Goal: Transaction & Acquisition: Purchase product/service

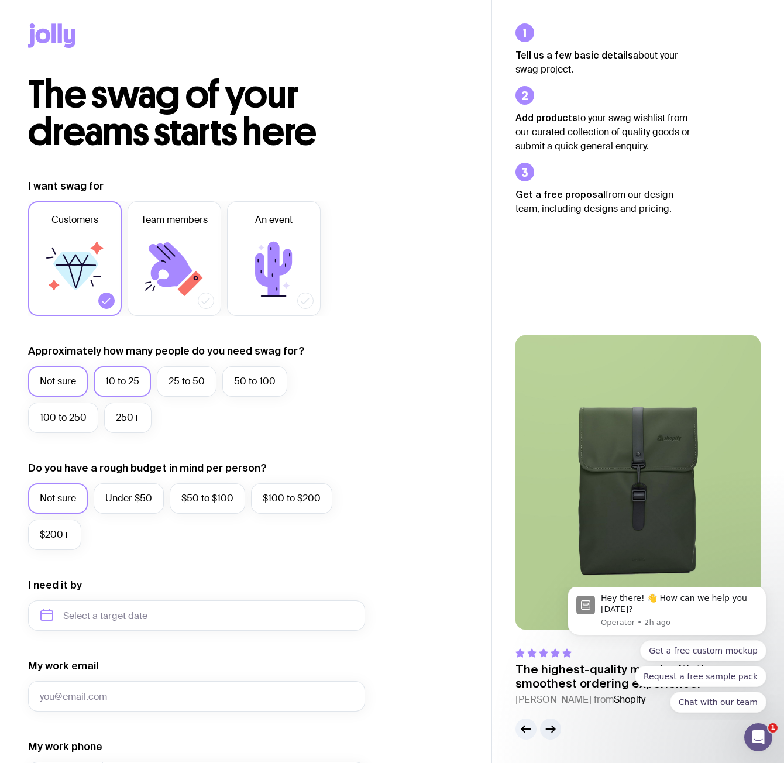
click at [125, 379] on label "10 to 25" at bounding box center [122, 381] width 57 height 30
click at [0, 0] on input "10 to 25" at bounding box center [0, 0] width 0 height 0
click at [173, 262] on icon at bounding box center [171, 264] width 44 height 45
click at [0, 0] on input "Team members" at bounding box center [0, 0] width 0 height 0
click at [101, 302] on icon at bounding box center [107, 301] width 12 height 12
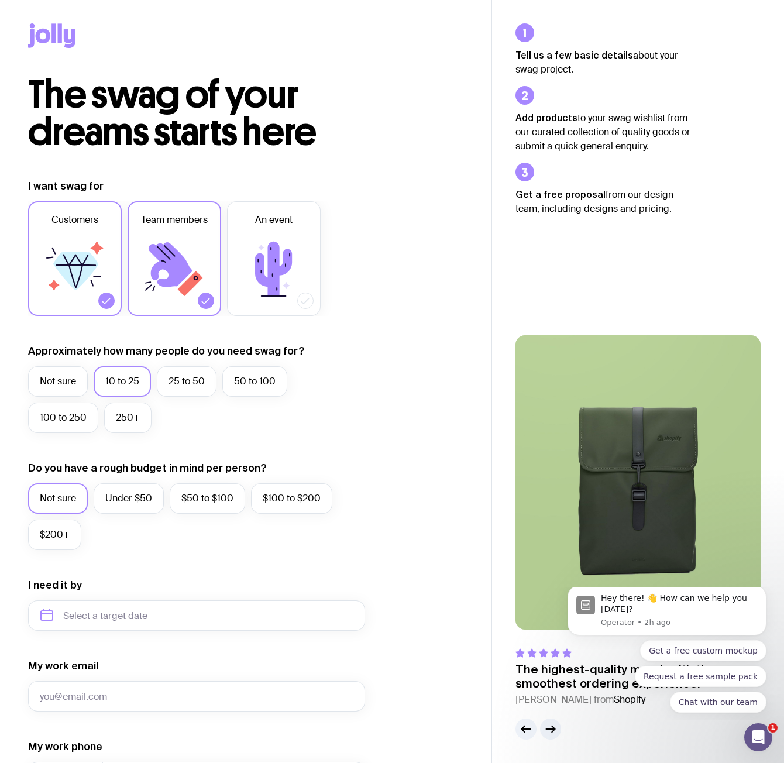
click at [0, 0] on input "Customers" at bounding box center [0, 0] width 0 height 0
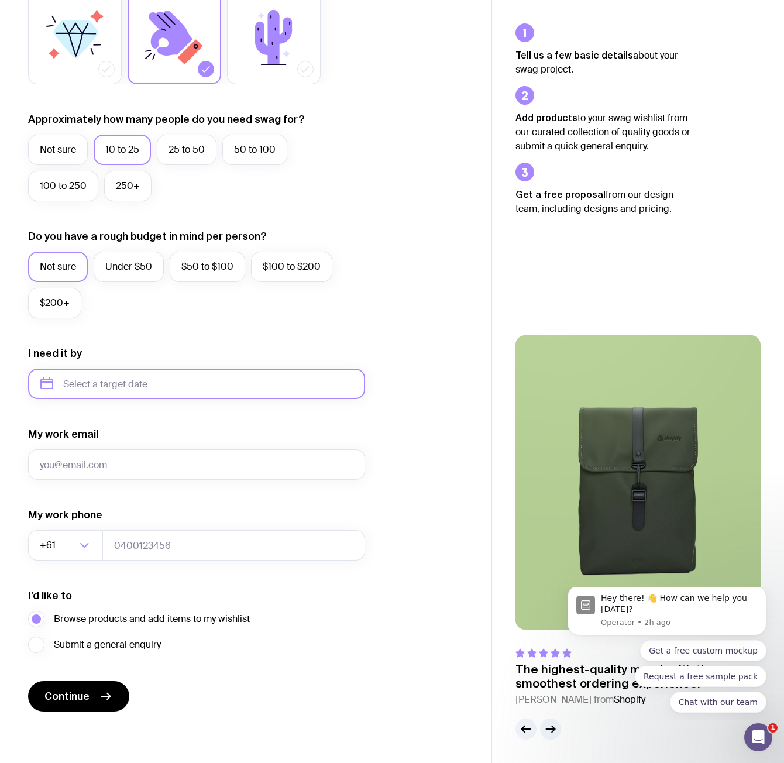
click at [142, 395] on input "text" at bounding box center [196, 384] width 337 height 30
click at [64, 530] on button "Oct" at bounding box center [55, 527] width 43 height 23
type input "[DATE]"
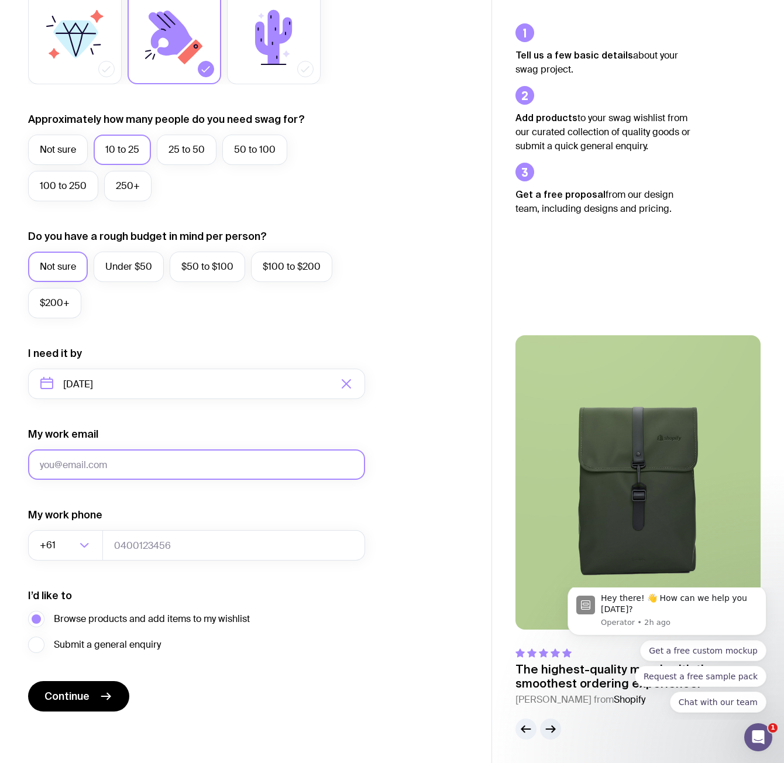
click at [140, 468] on input "My work email" at bounding box center [196, 464] width 337 height 30
type input "[PERSON_NAME][EMAIL_ADDRESS][PERSON_NAME][DOMAIN_NAME]"
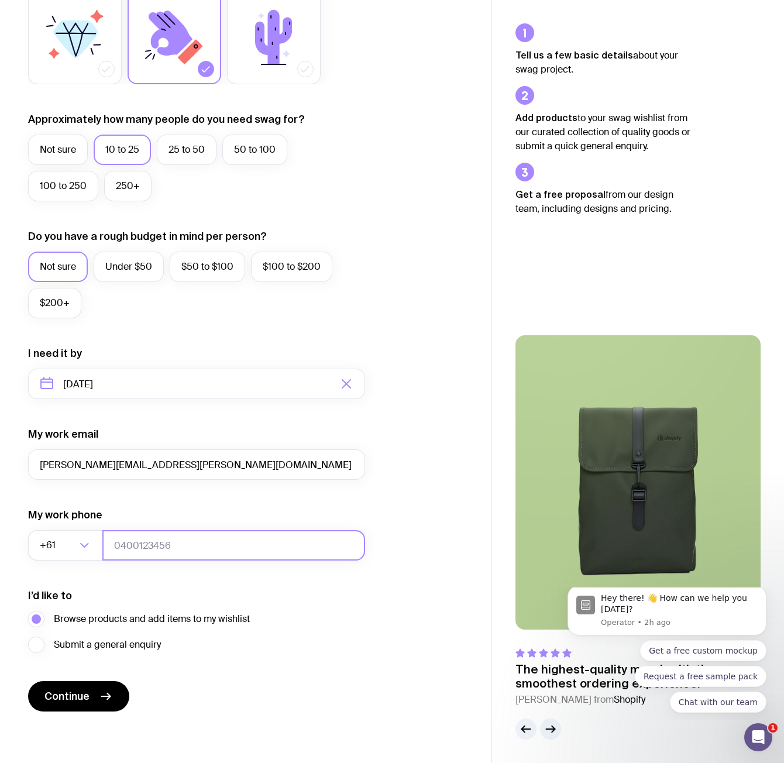
click at [161, 547] on input "tel" at bounding box center [233, 545] width 263 height 30
type input "400000000"
click at [77, 692] on span "Continue" at bounding box center [66, 696] width 45 height 14
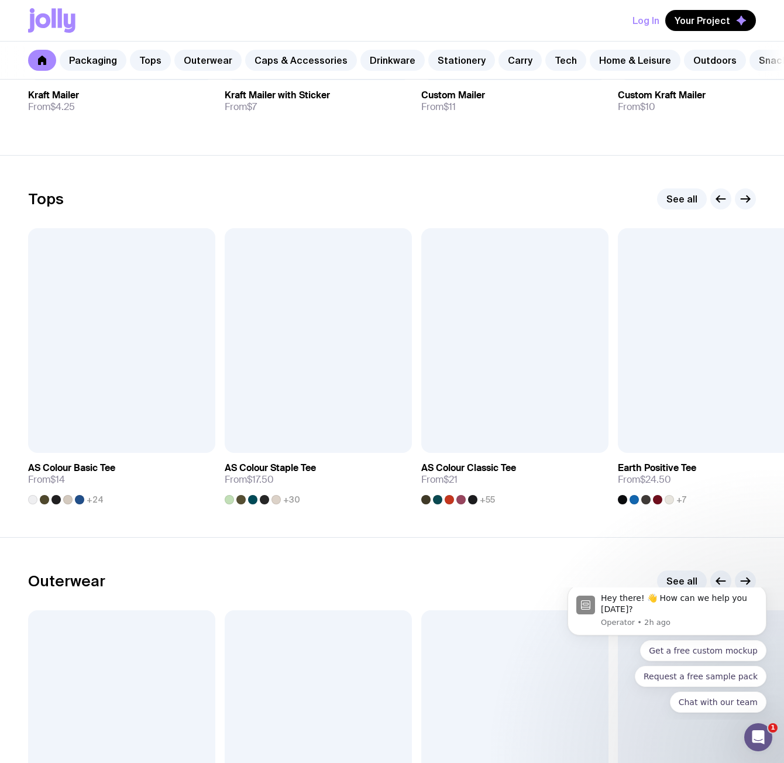
scroll to position [468, 0]
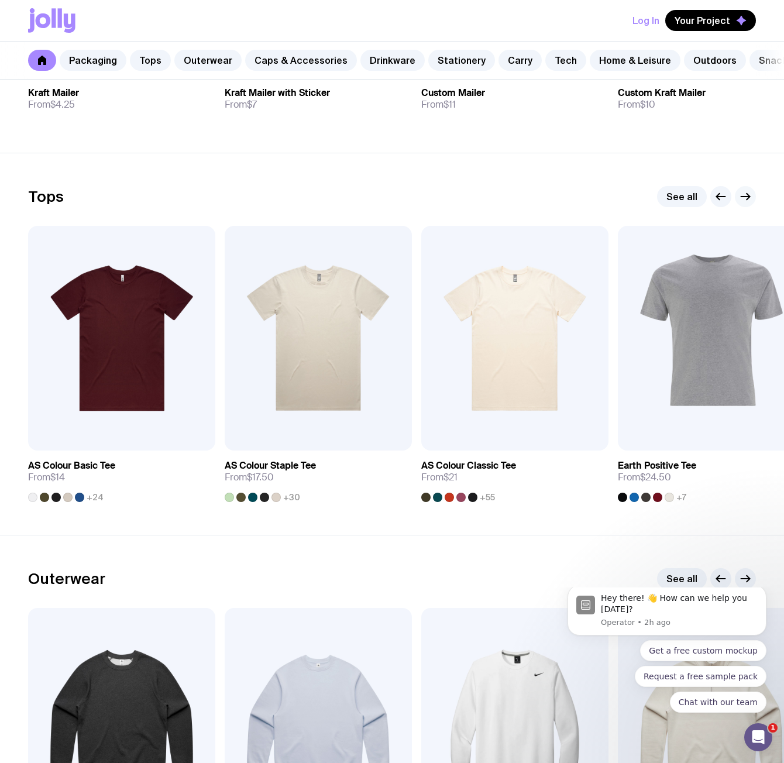
click at [744, 201] on icon "button" at bounding box center [745, 197] width 14 height 14
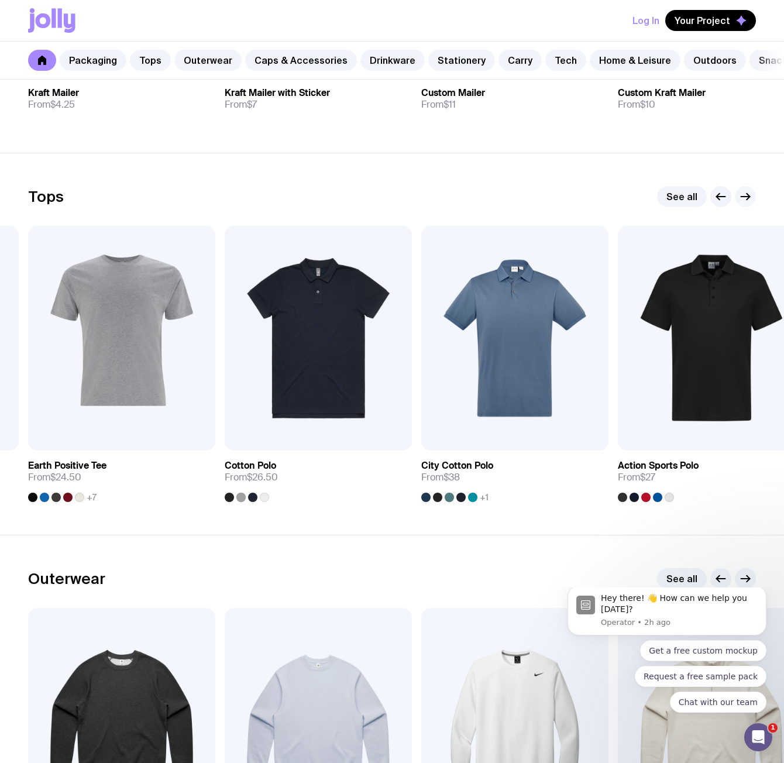
click at [748, 201] on icon "button" at bounding box center [745, 197] width 14 height 14
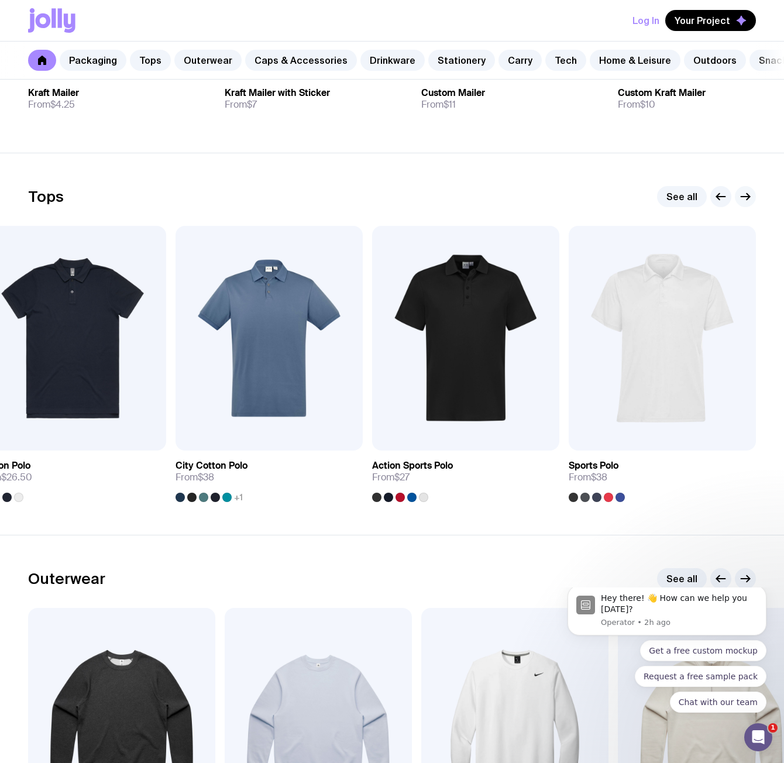
click at [748, 204] on icon "button" at bounding box center [745, 197] width 14 height 14
click at [720, 204] on icon "button" at bounding box center [721, 197] width 14 height 14
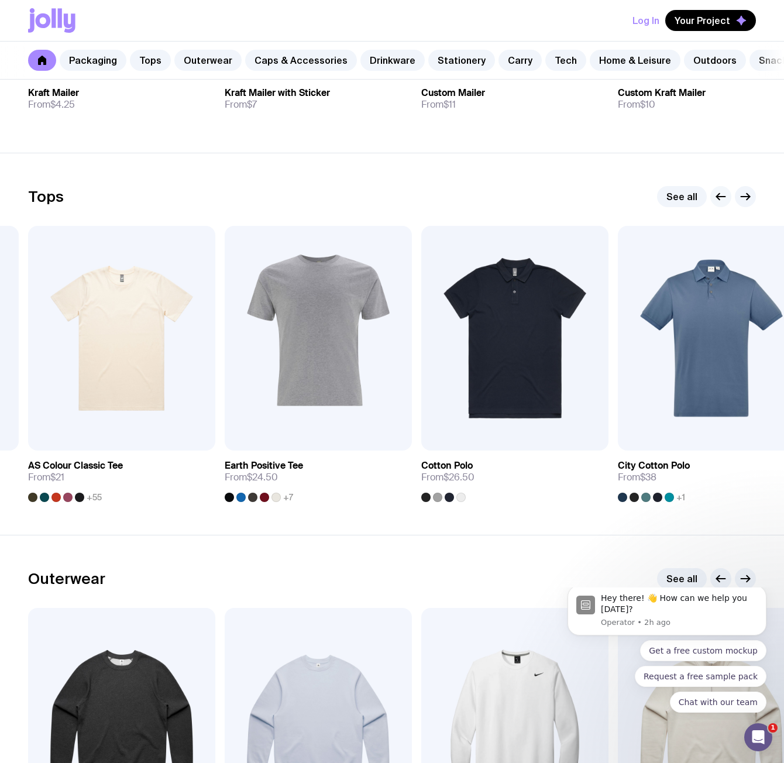
click at [723, 201] on icon "button" at bounding box center [721, 197] width 14 height 14
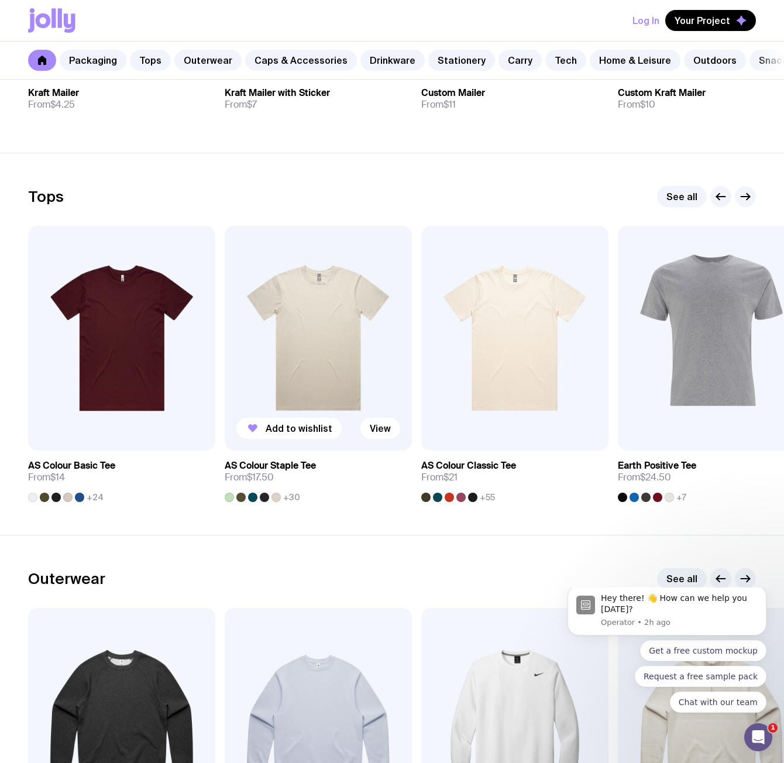
click at [263, 502] on div at bounding box center [264, 497] width 9 height 9
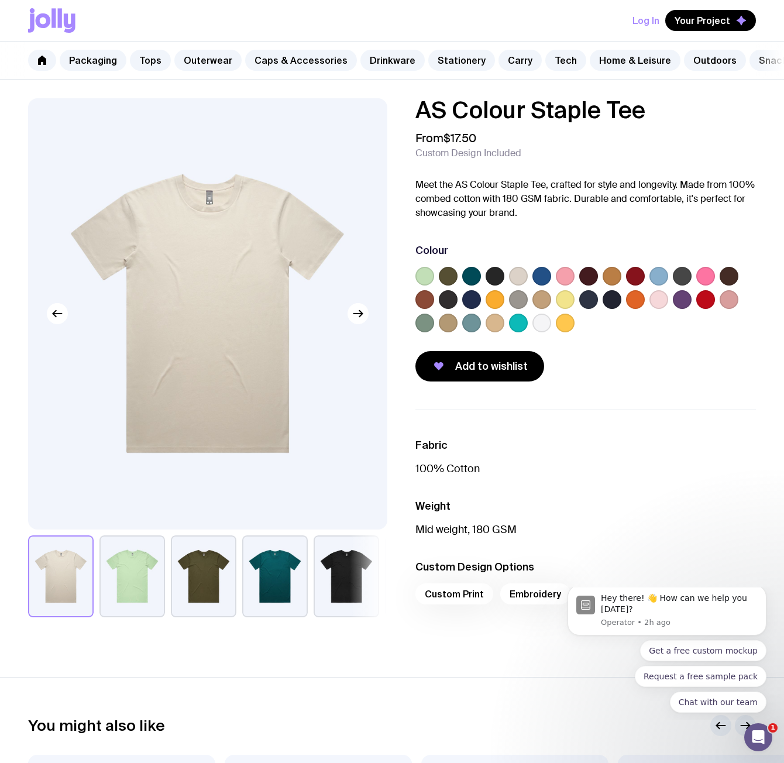
click at [607, 304] on label at bounding box center [612, 299] width 19 height 19
click at [0, 0] on input "radio" at bounding box center [0, 0] width 0 height 0
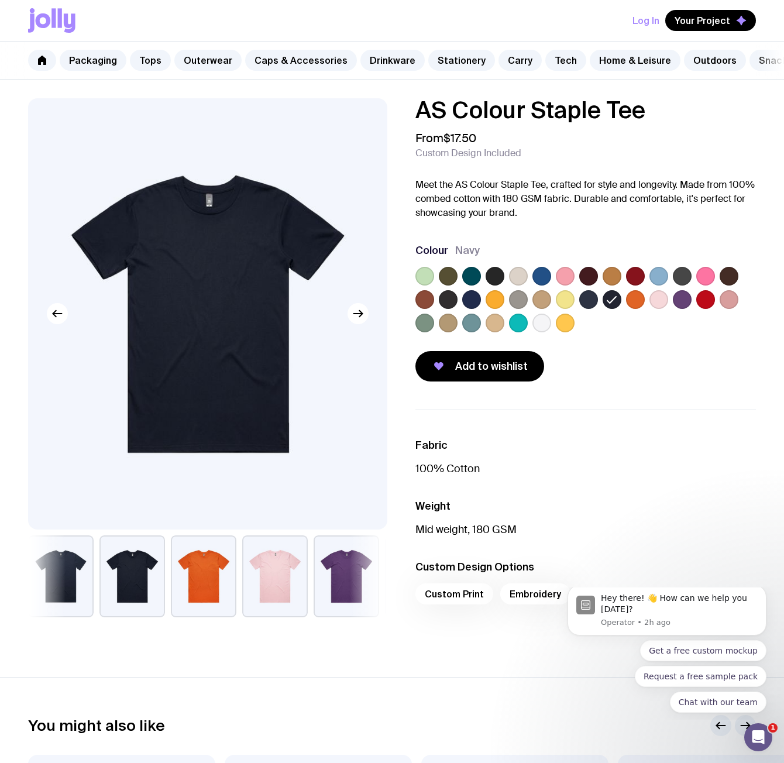
click at [478, 305] on label at bounding box center [471, 299] width 19 height 19
click at [0, 0] on input "radio" at bounding box center [0, 0] width 0 height 0
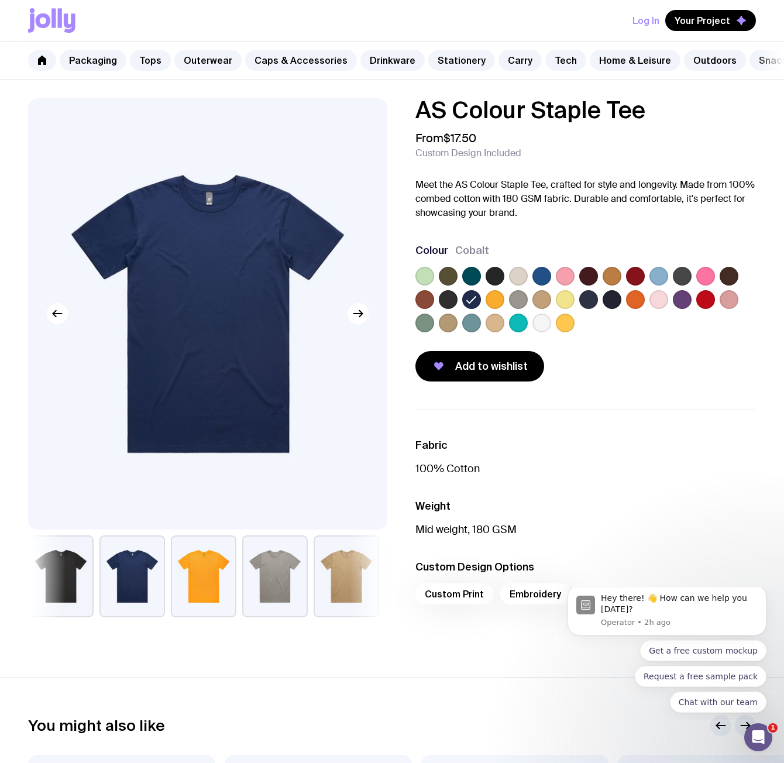
click at [448, 308] on label at bounding box center [448, 299] width 19 height 19
click at [0, 0] on input "radio" at bounding box center [0, 0] width 0 height 0
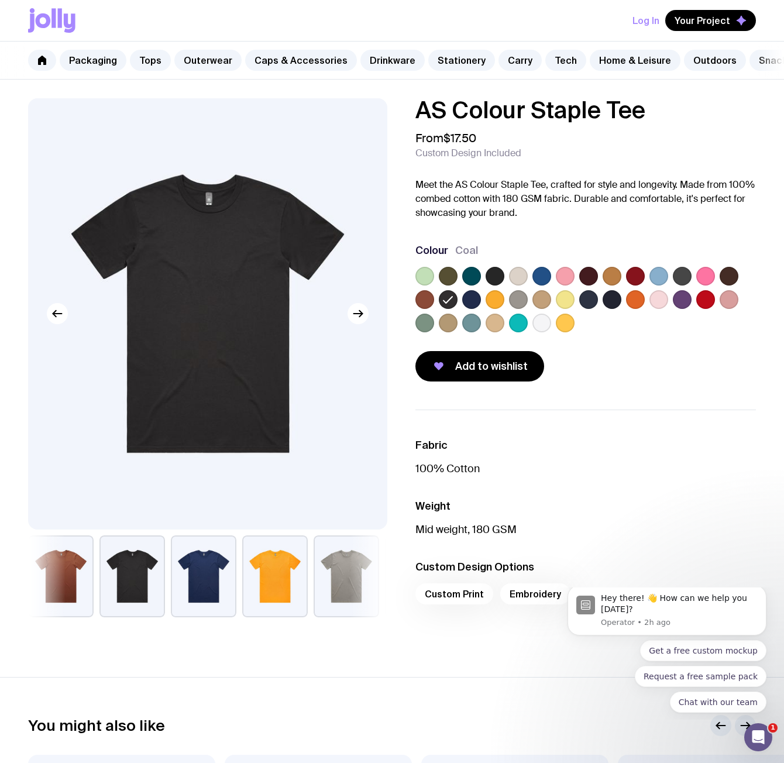
click at [733, 283] on label at bounding box center [729, 276] width 19 height 19
click at [0, 0] on input "radio" at bounding box center [0, 0] width 0 height 0
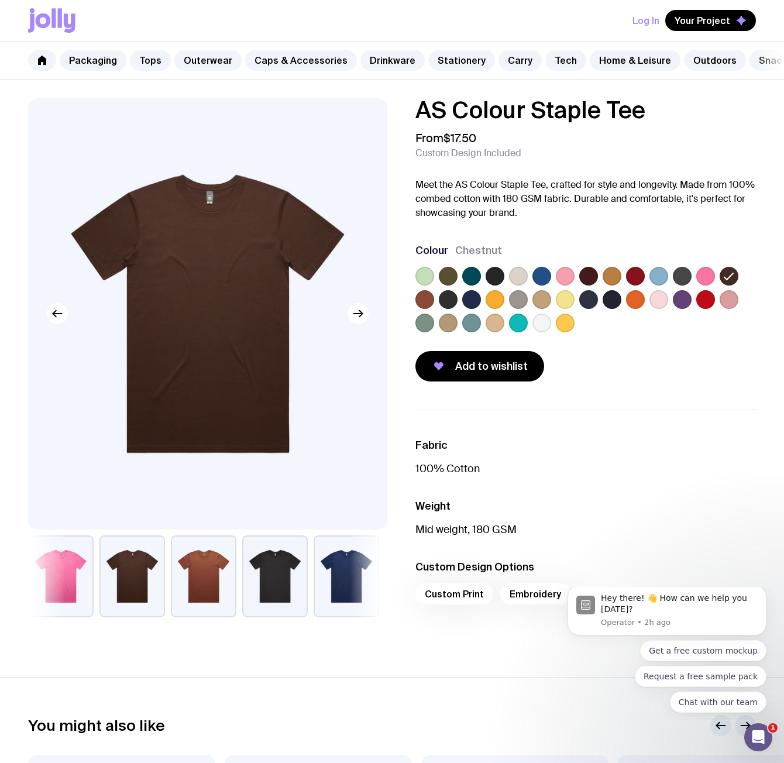
click at [493, 283] on label at bounding box center [495, 276] width 19 height 19
click at [0, 0] on input "radio" at bounding box center [0, 0] width 0 height 0
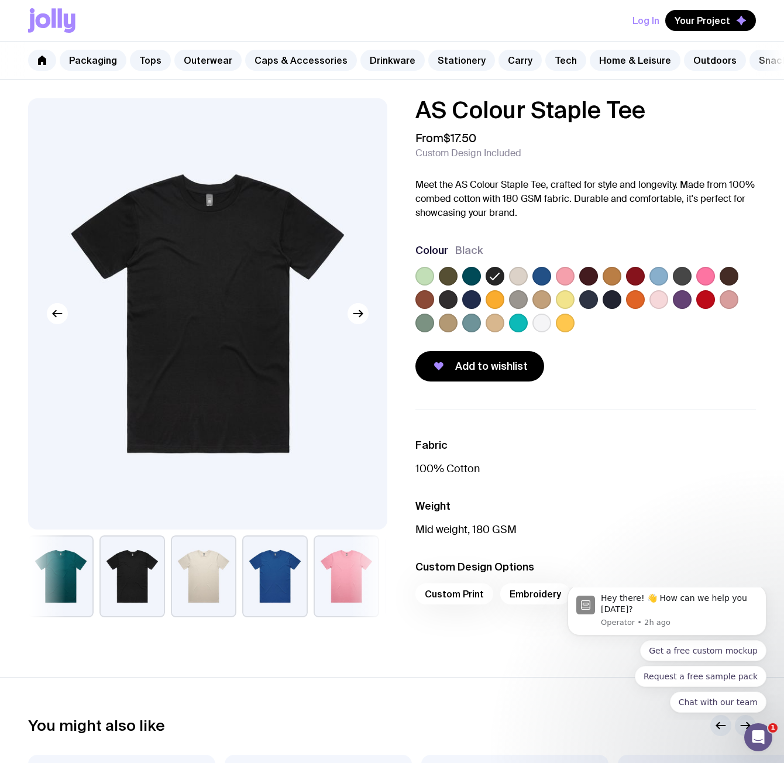
click at [451, 281] on label at bounding box center [448, 276] width 19 height 19
click at [0, 0] on input "radio" at bounding box center [0, 0] width 0 height 0
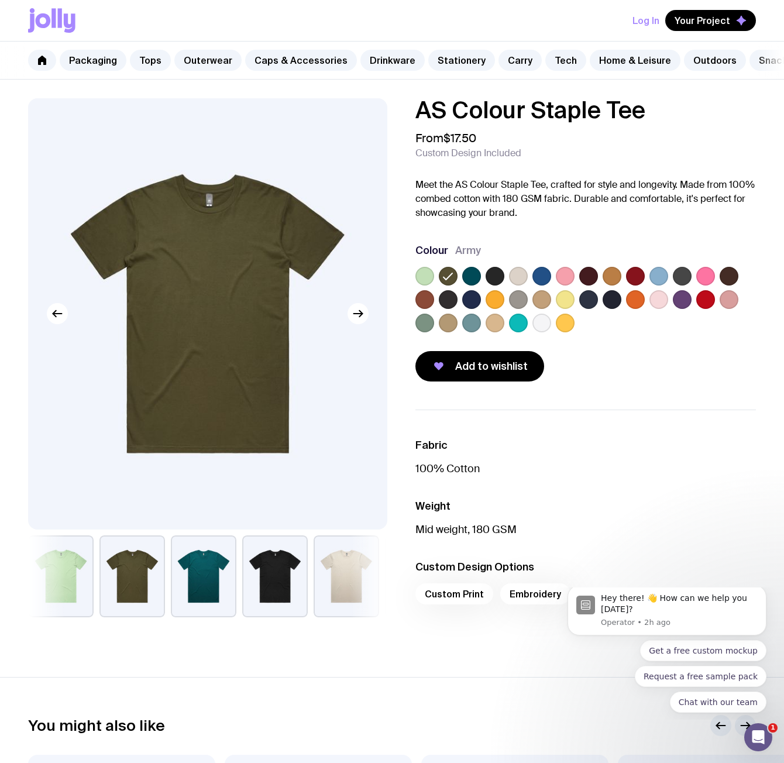
click at [492, 280] on label at bounding box center [495, 276] width 19 height 19
click at [0, 0] on input "radio" at bounding box center [0, 0] width 0 height 0
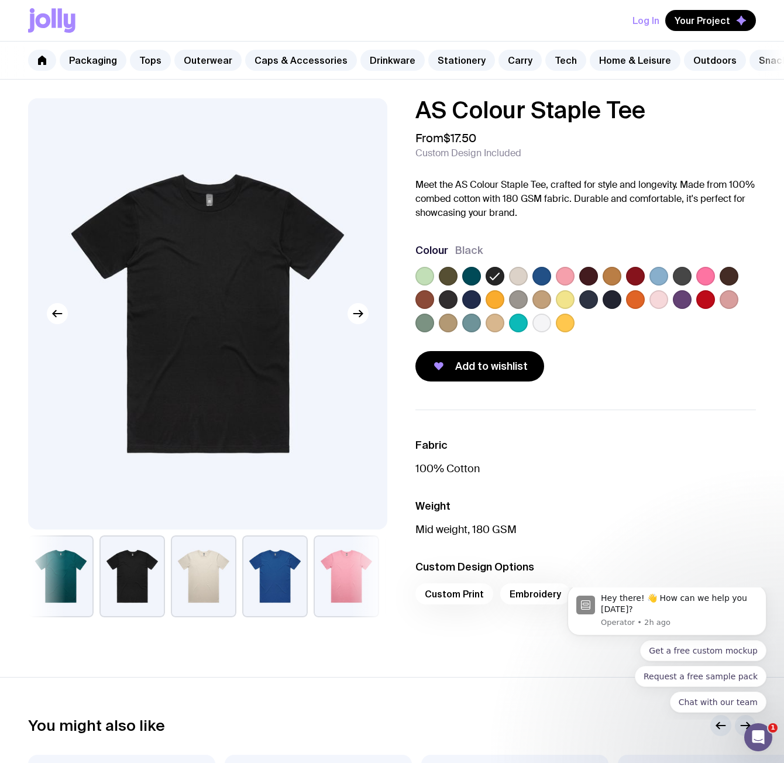
click at [517, 297] on div at bounding box center [585, 302] width 341 height 70
click at [519, 305] on label at bounding box center [518, 299] width 19 height 19
click at [0, 0] on input "radio" at bounding box center [0, 0] width 0 height 0
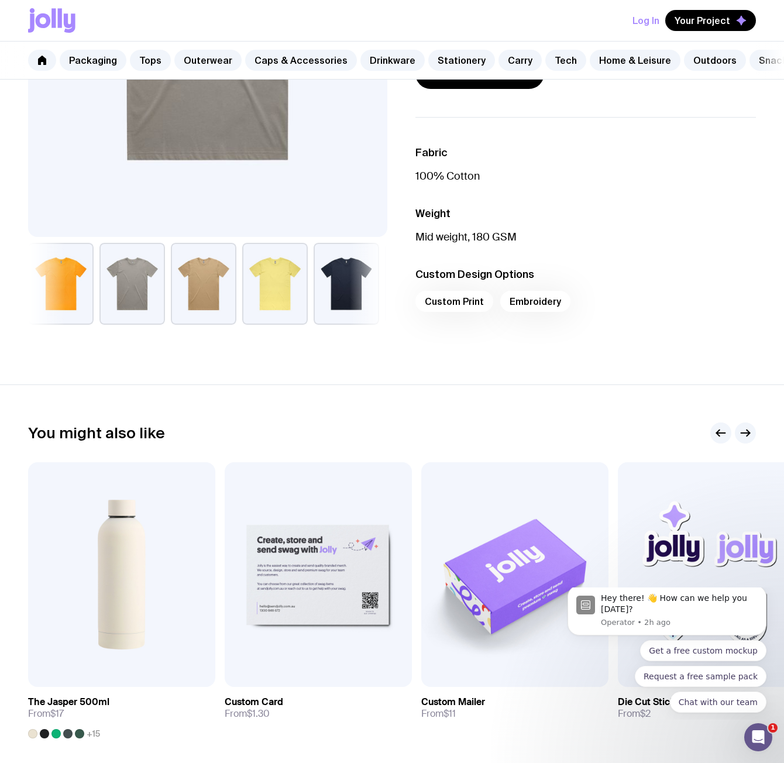
scroll to position [176, 0]
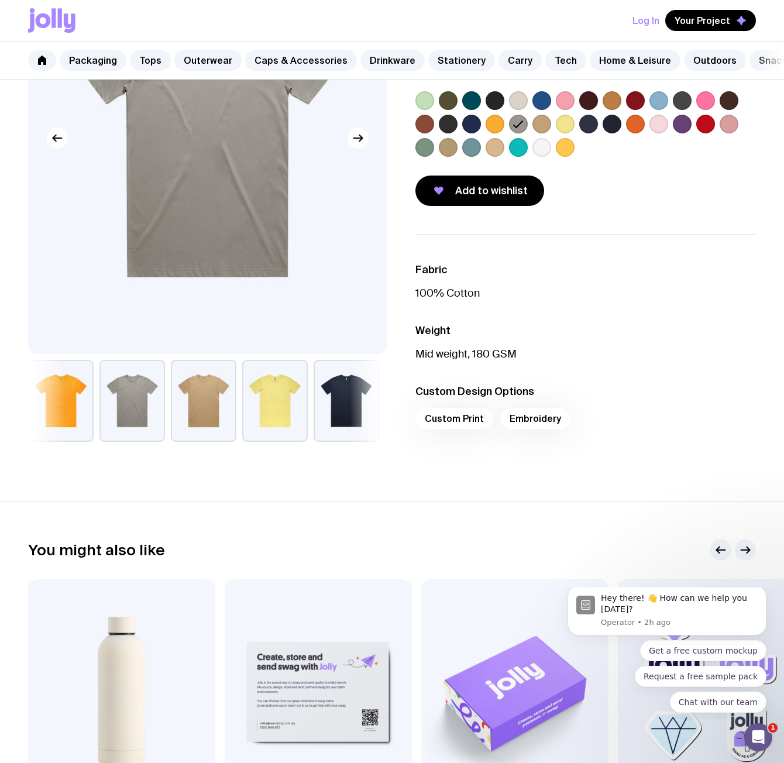
click at [453, 422] on div "Custom Print Embroidery" at bounding box center [585, 422] width 341 height 28
click at [459, 429] on div "Custom Print Embroidery" at bounding box center [585, 422] width 341 height 28
click at [546, 425] on div "Custom Print Embroidery" at bounding box center [585, 422] width 341 height 28
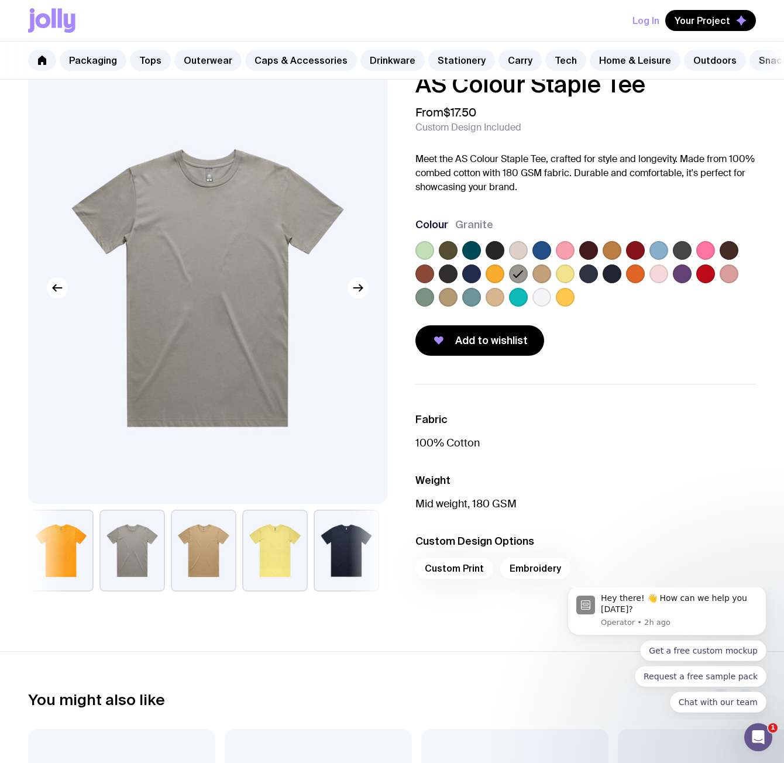
scroll to position [0, 0]
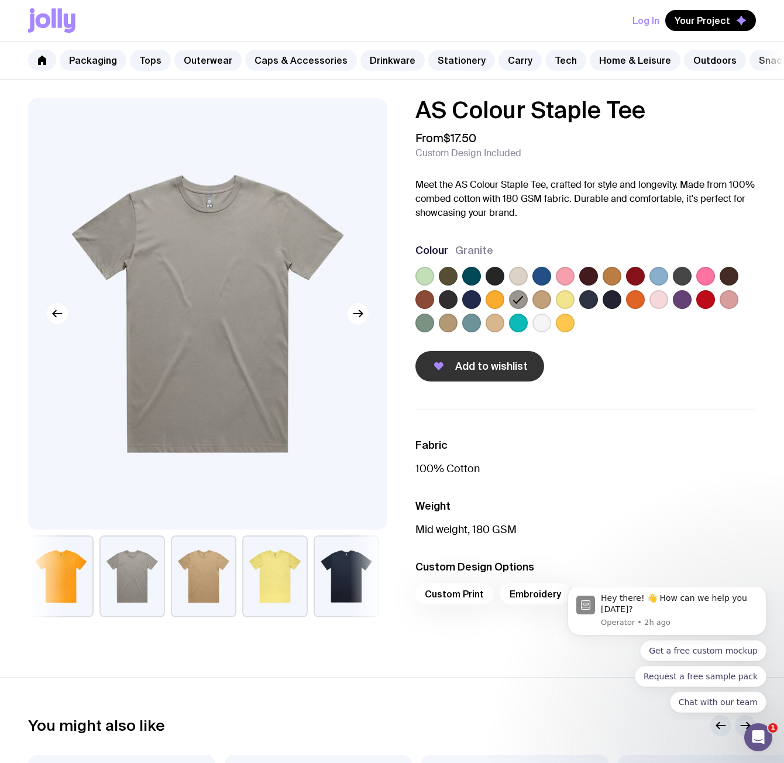
click at [490, 373] on span "Add to wishlist" at bounding box center [491, 366] width 73 height 14
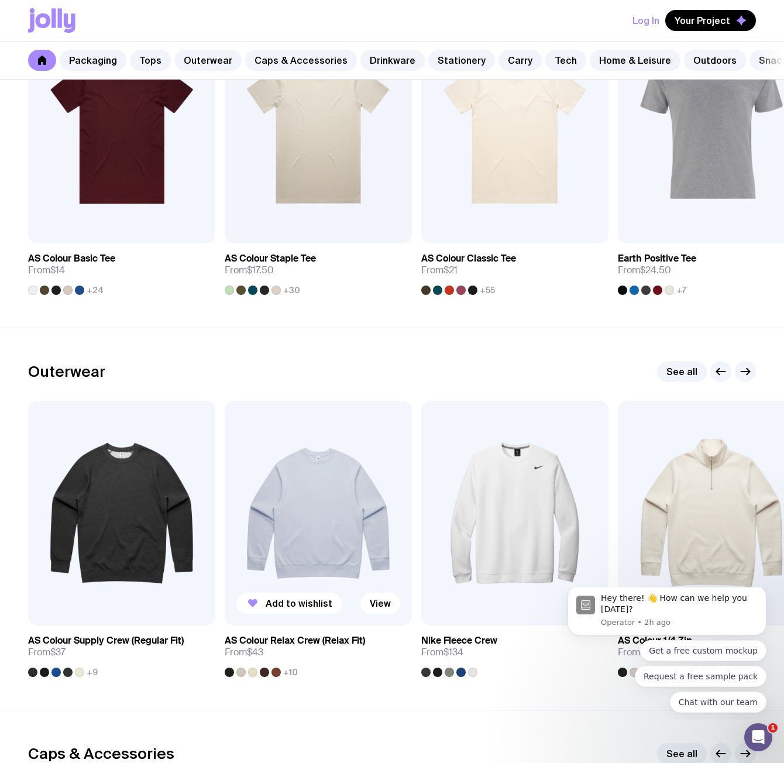
scroll to position [695, 0]
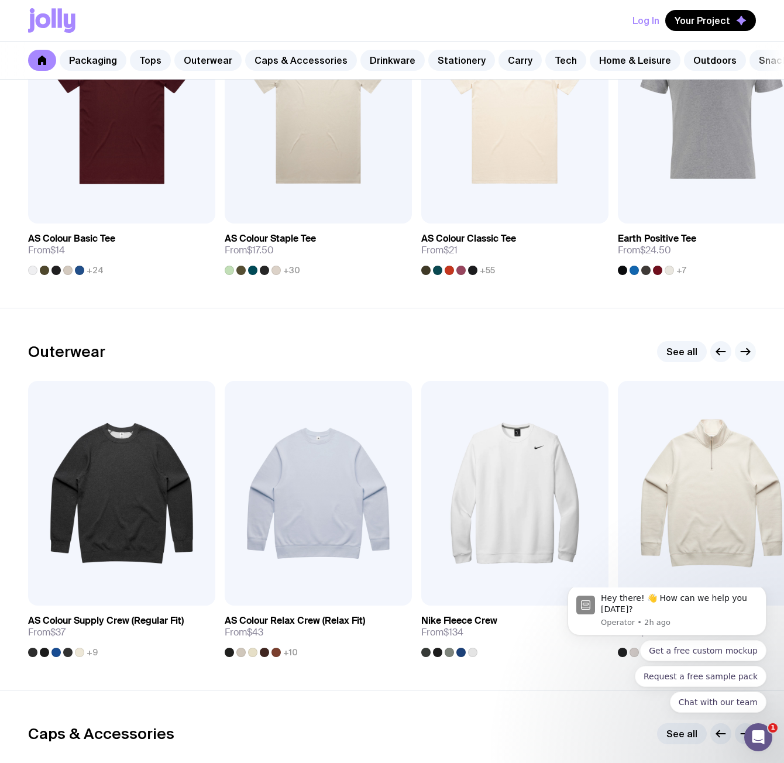
click at [750, 359] on icon "button" at bounding box center [745, 352] width 14 height 14
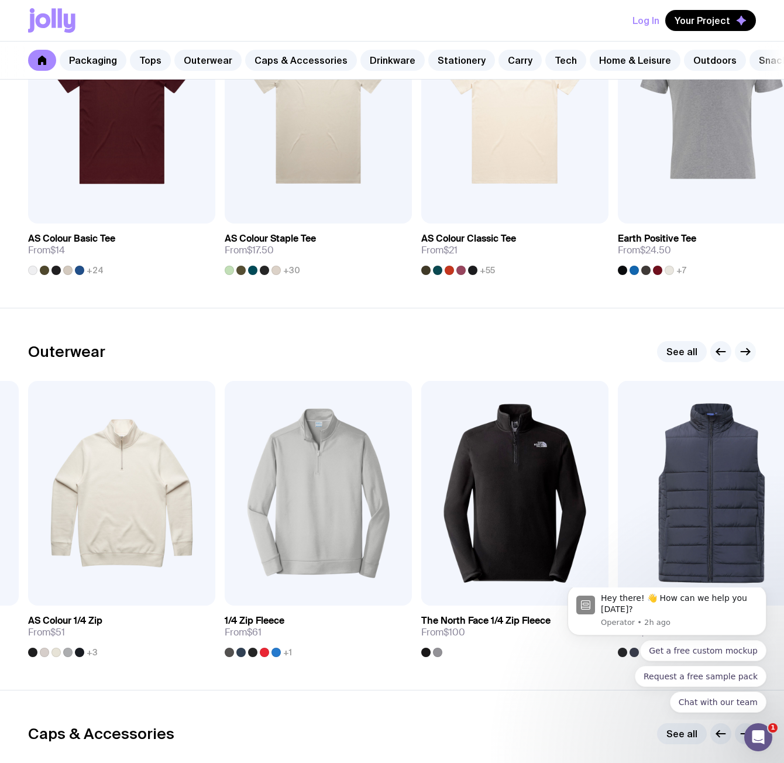
click at [748, 356] on icon "button" at bounding box center [745, 352] width 14 height 14
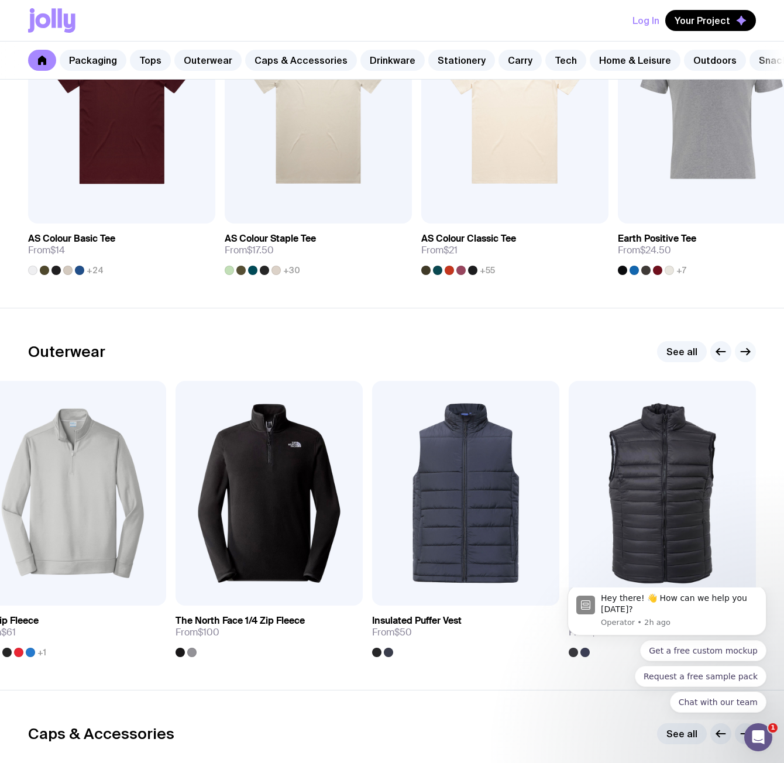
click at [748, 356] on icon "button" at bounding box center [745, 352] width 14 height 14
click at [652, 356] on div "Outerwear See all" at bounding box center [392, 351] width 728 height 21
click at [681, 357] on link "See all" at bounding box center [682, 351] width 50 height 21
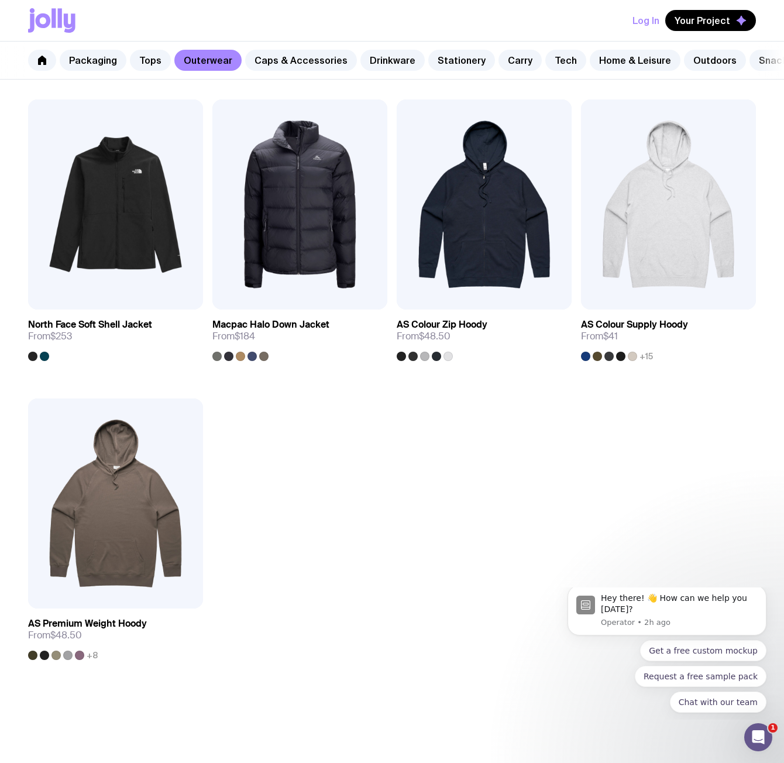
scroll to position [1404, 0]
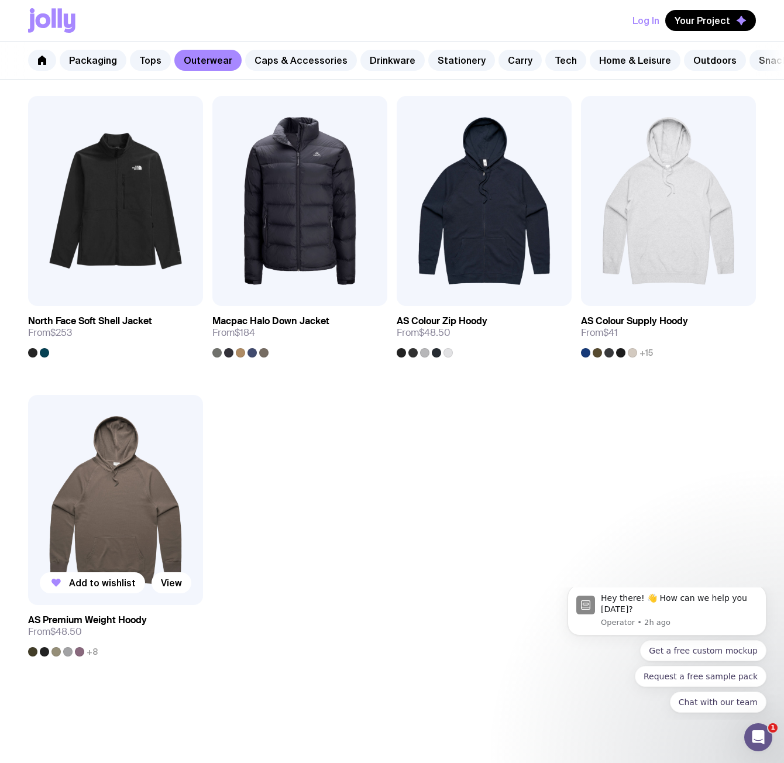
click at [130, 551] on img at bounding box center [115, 500] width 175 height 210
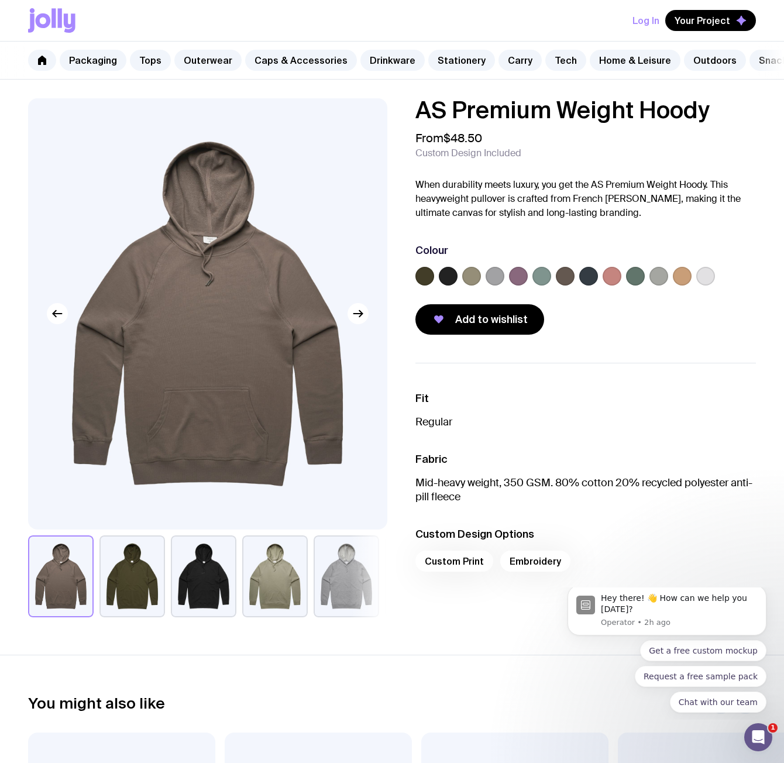
click at [346, 588] on button "button" at bounding box center [347, 576] width 66 height 82
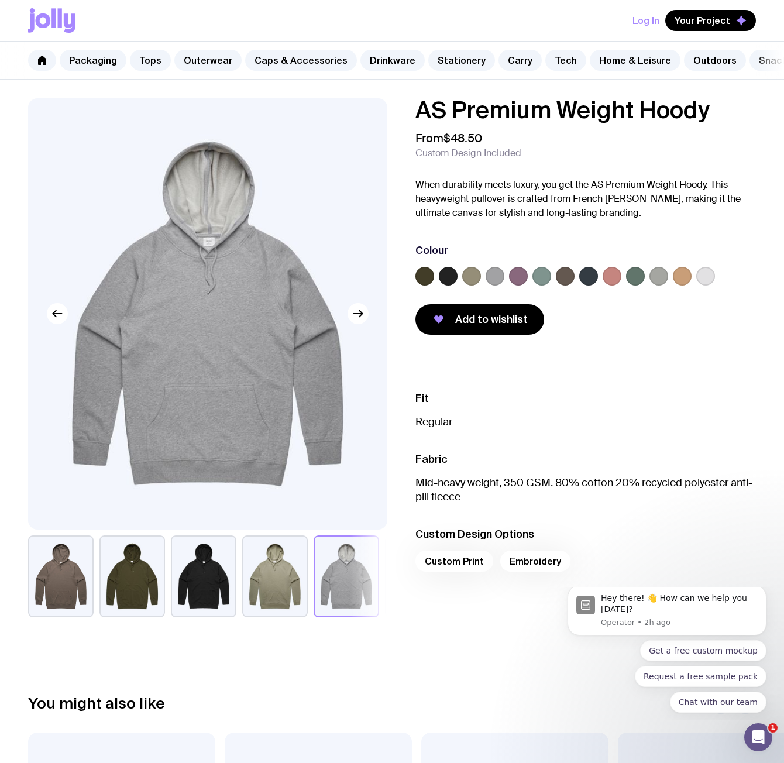
click at [210, 597] on button "button" at bounding box center [204, 576] width 66 height 82
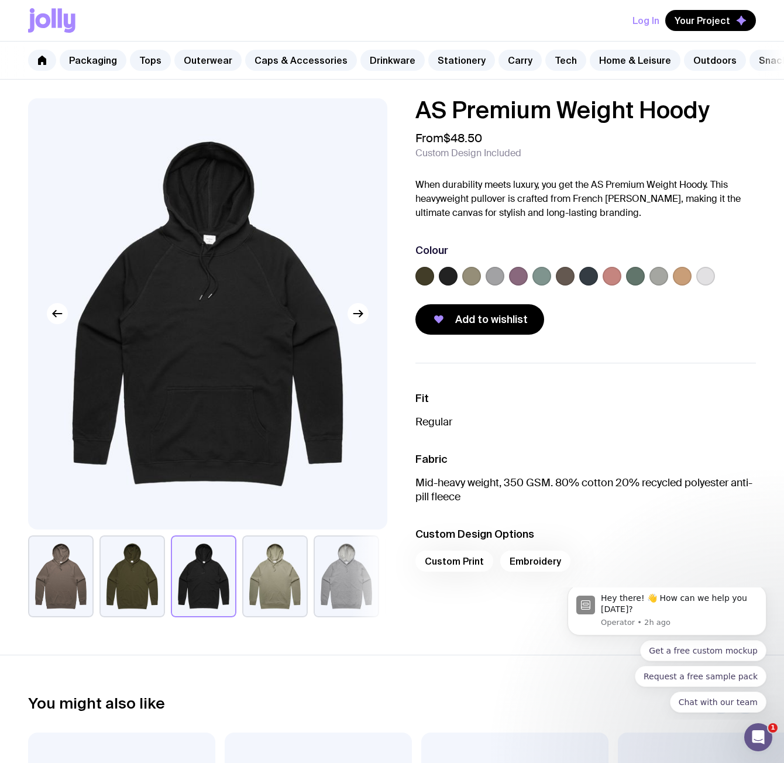
click at [295, 589] on button "button" at bounding box center [275, 576] width 66 height 82
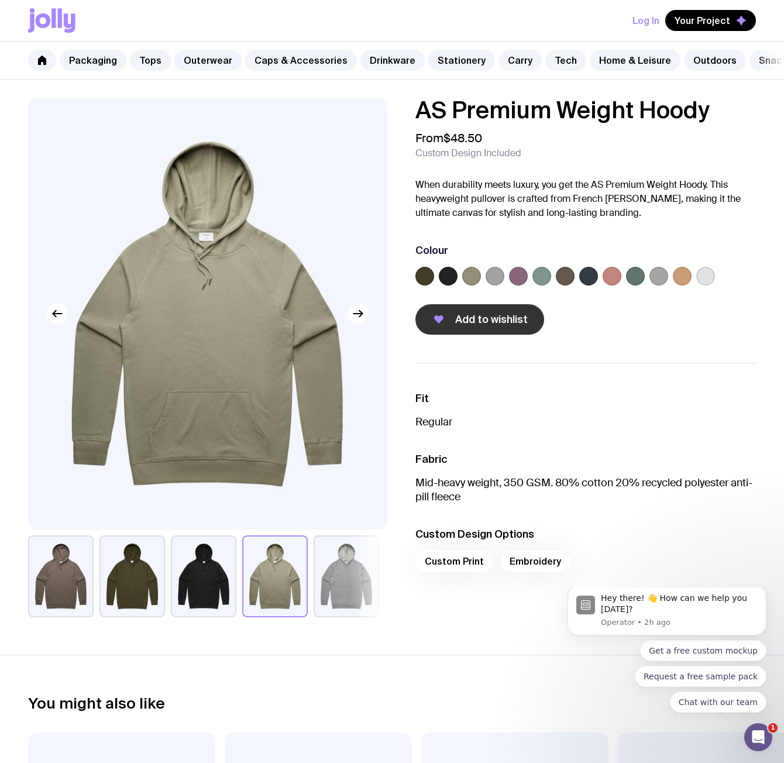
click at [479, 327] on span "Add to wishlist" at bounding box center [491, 319] width 73 height 14
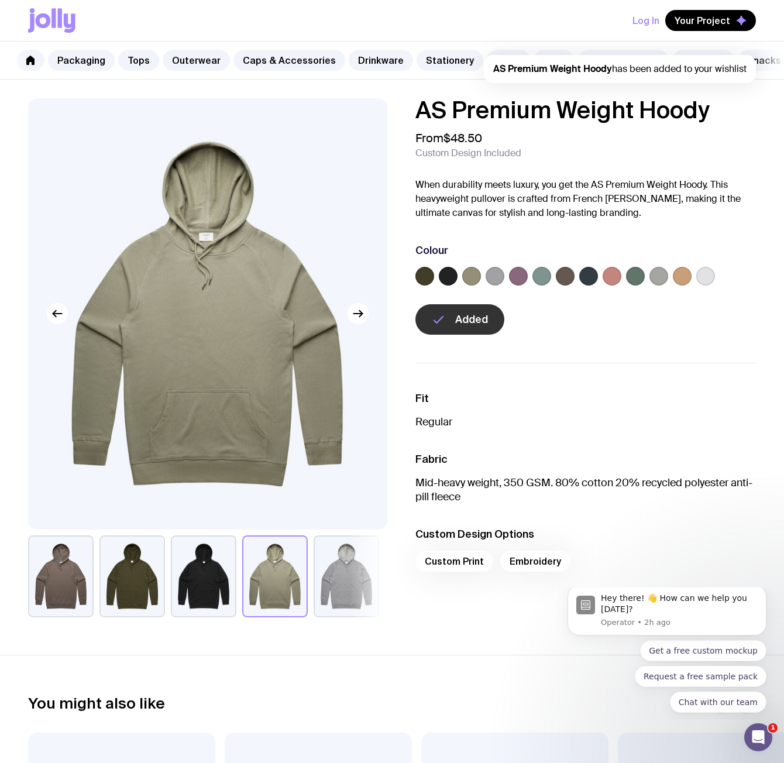
scroll to position [0, 21]
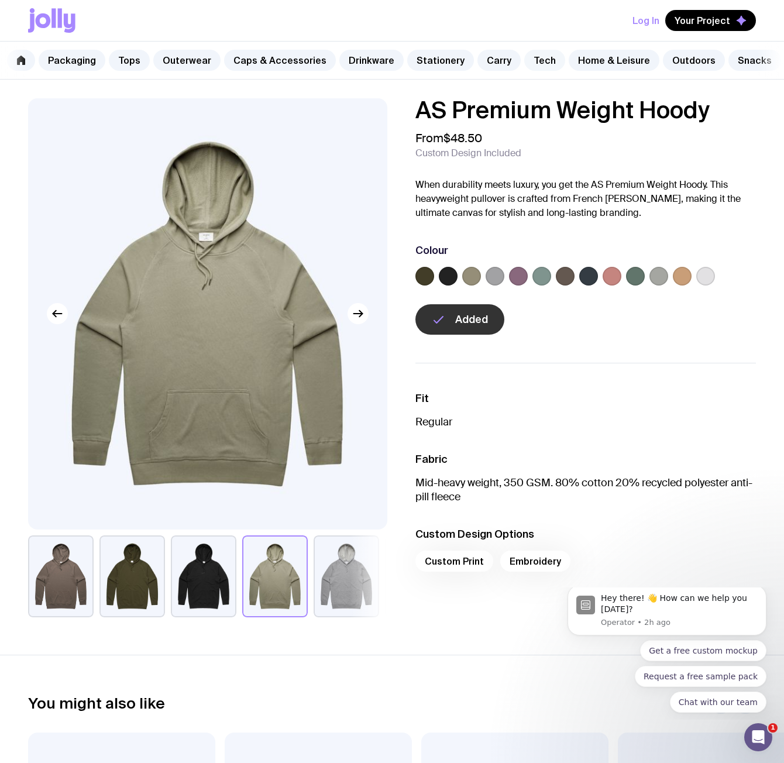
click at [527, 54] on link "Tech" at bounding box center [544, 60] width 41 height 21
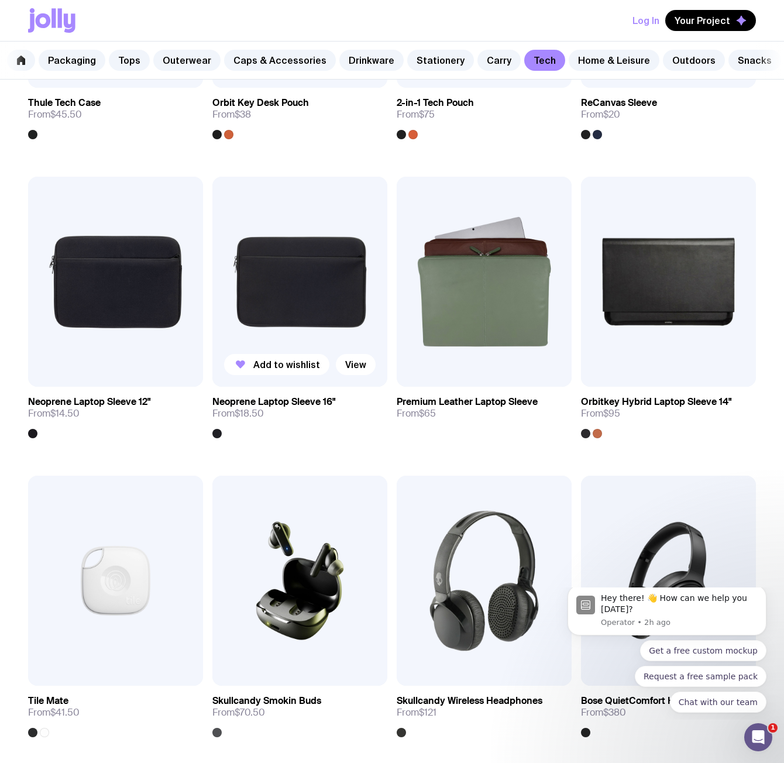
scroll to position [1755, 0]
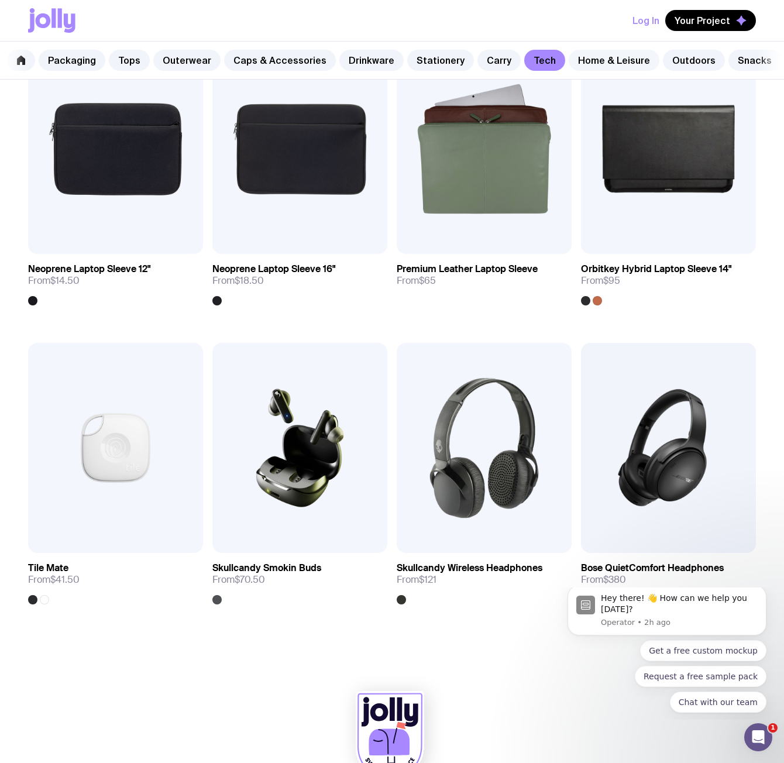
click at [597, 64] on link "Home & Leisure" at bounding box center [614, 60] width 91 height 21
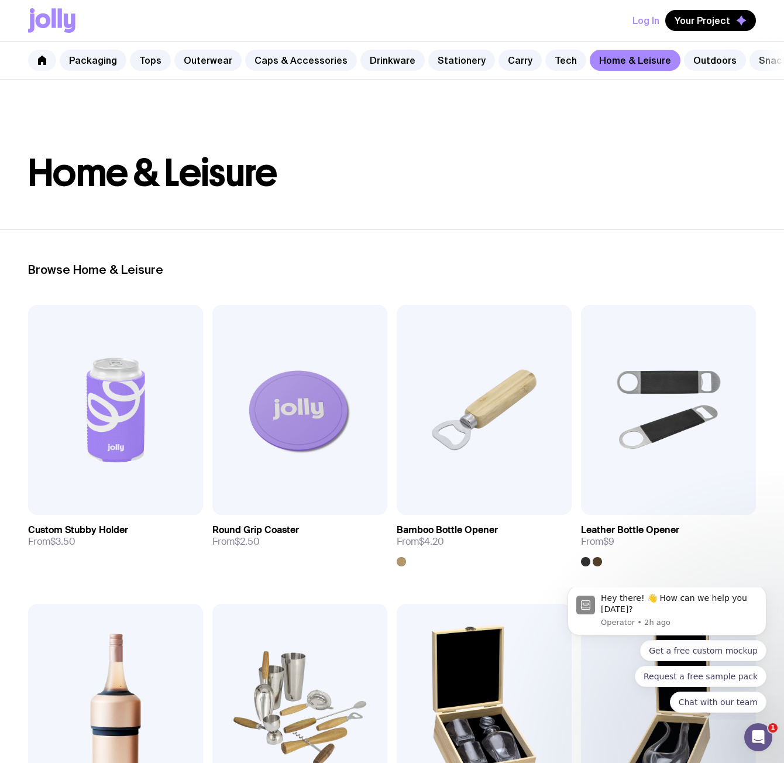
click at [46, 68] on link at bounding box center [42, 60] width 28 height 21
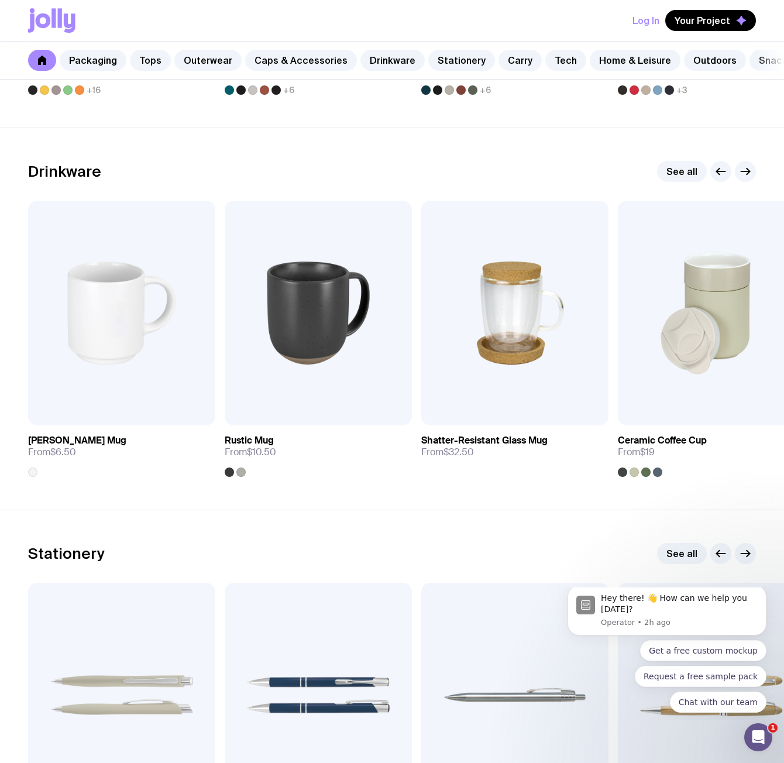
scroll to position [1638, 0]
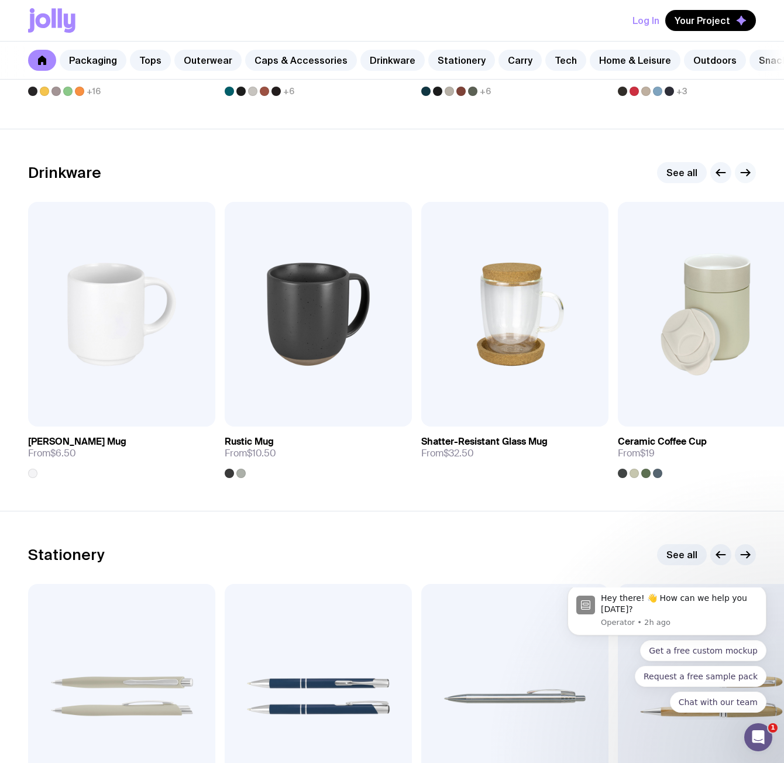
click at [749, 178] on icon "button" at bounding box center [745, 173] width 14 height 14
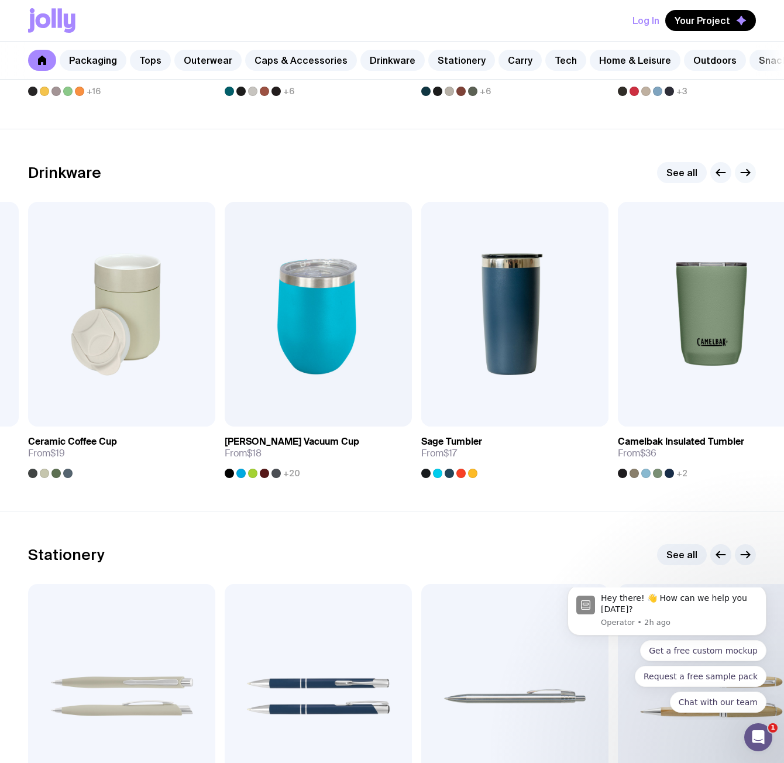
click at [748, 176] on icon "button" at bounding box center [748, 173] width 3 height 6
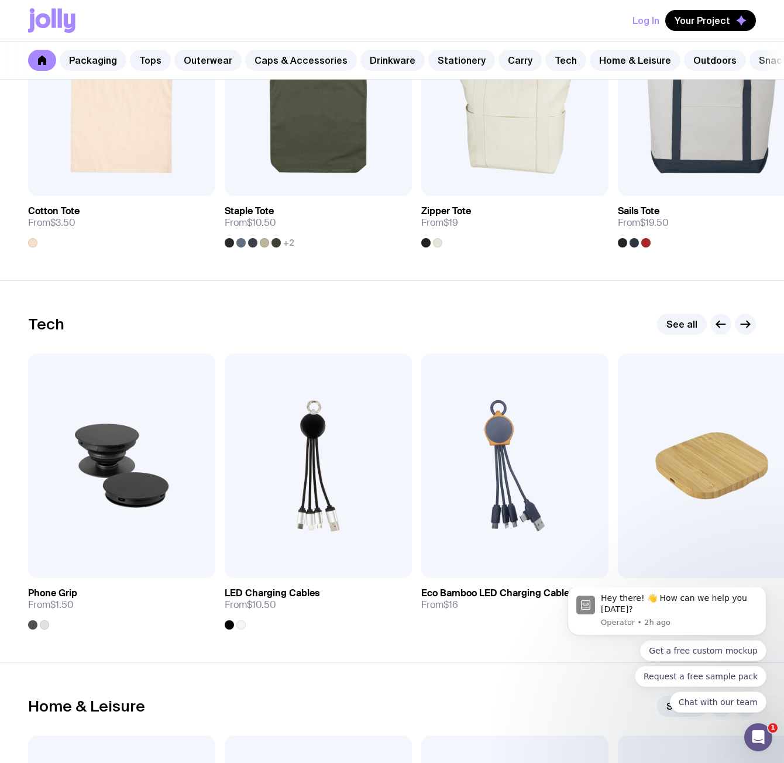
scroll to position [2984, 0]
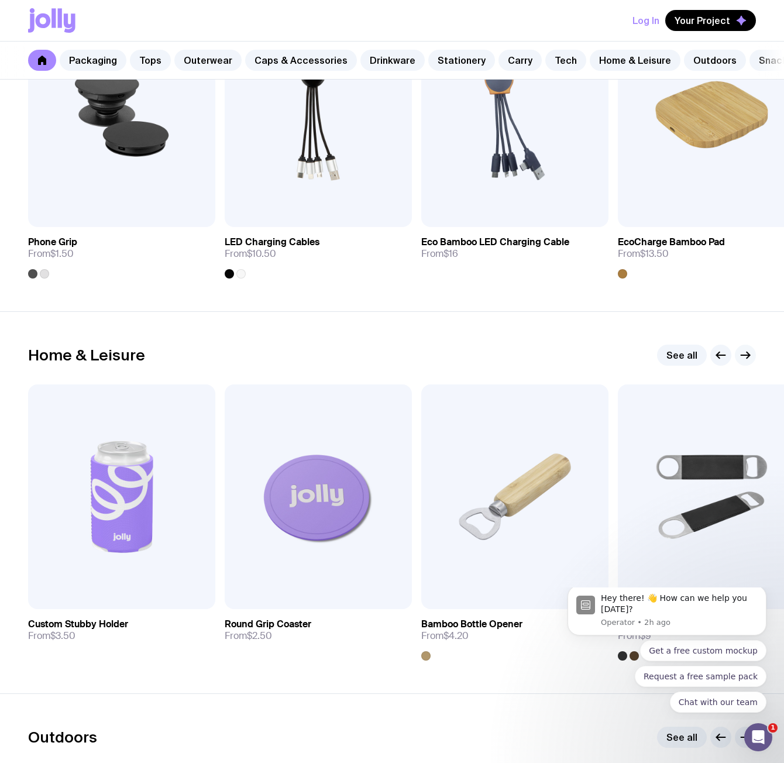
click at [750, 360] on icon "button" at bounding box center [745, 355] width 14 height 14
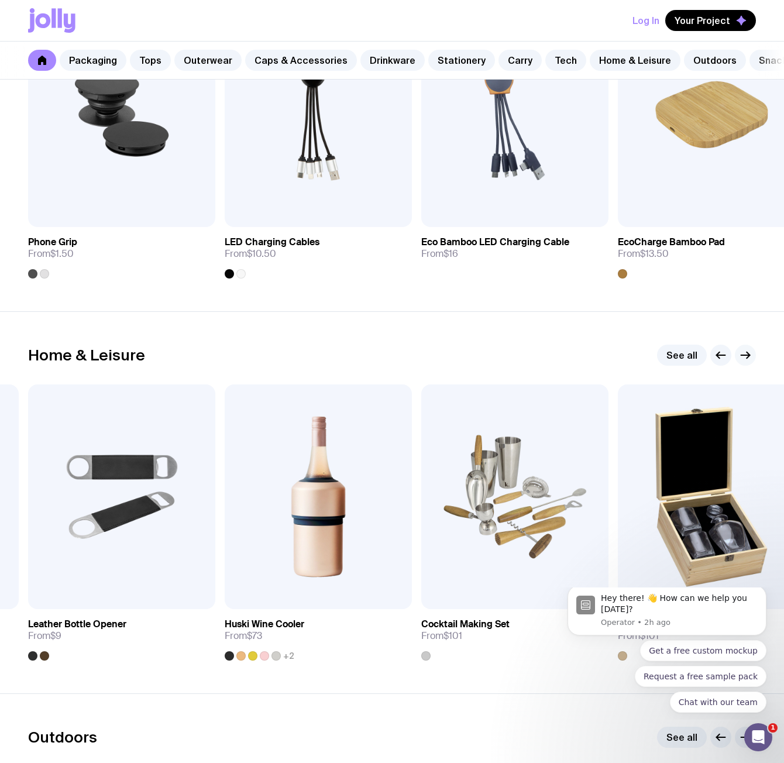
click at [748, 359] on icon "button" at bounding box center [745, 355] width 14 height 14
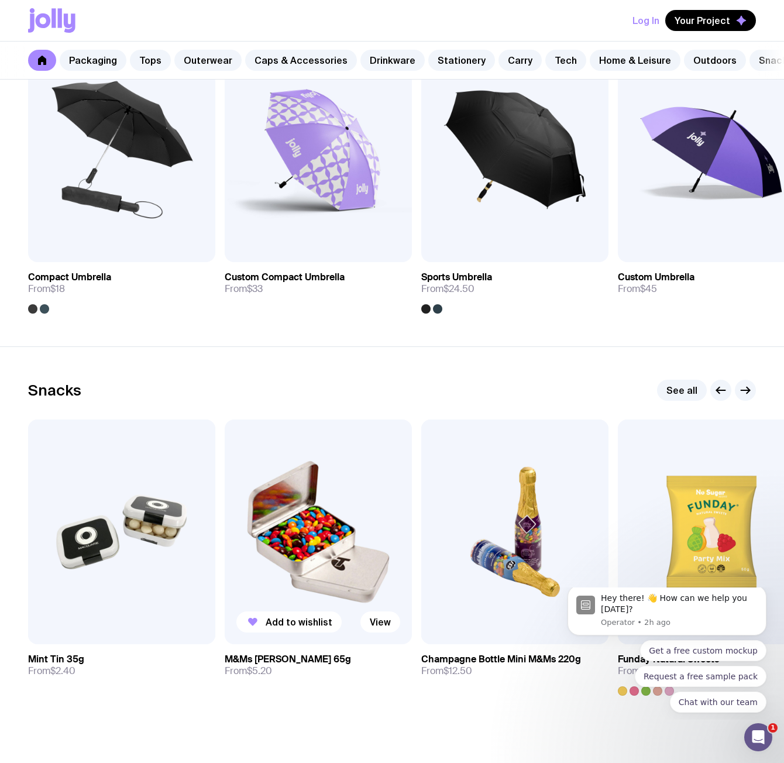
scroll to position [3814, 0]
